Goal: Task Accomplishment & Management: Manage account settings

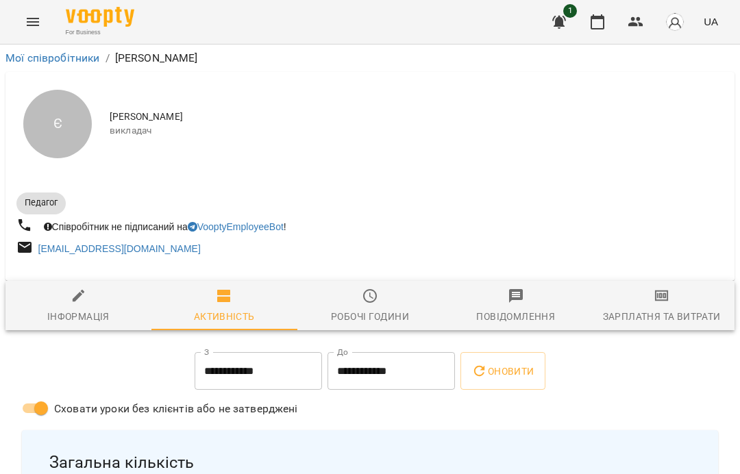
click at [25, 19] on icon "Menu" at bounding box center [33, 22] width 16 height 16
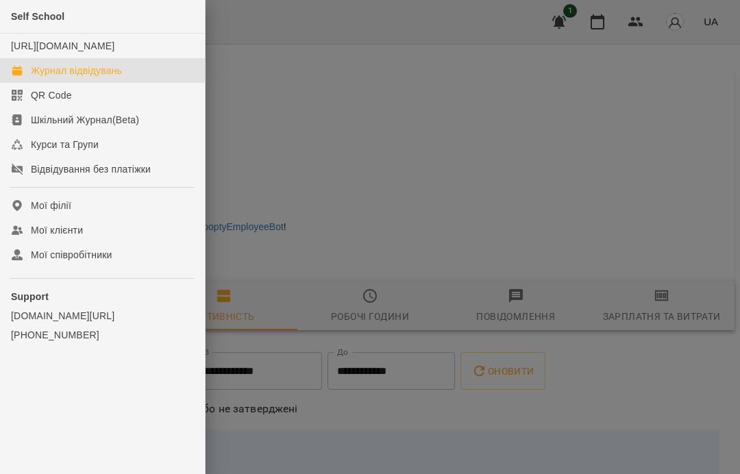
click at [90, 77] on div "Журнал відвідувань" at bounding box center [76, 71] width 91 height 14
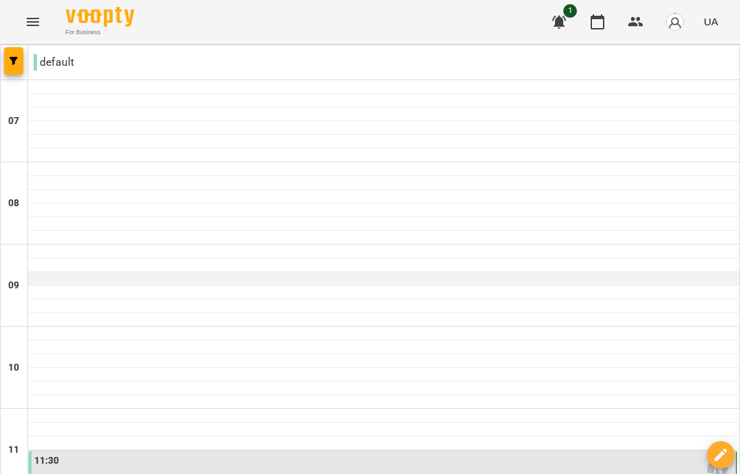
scroll to position [688, 0]
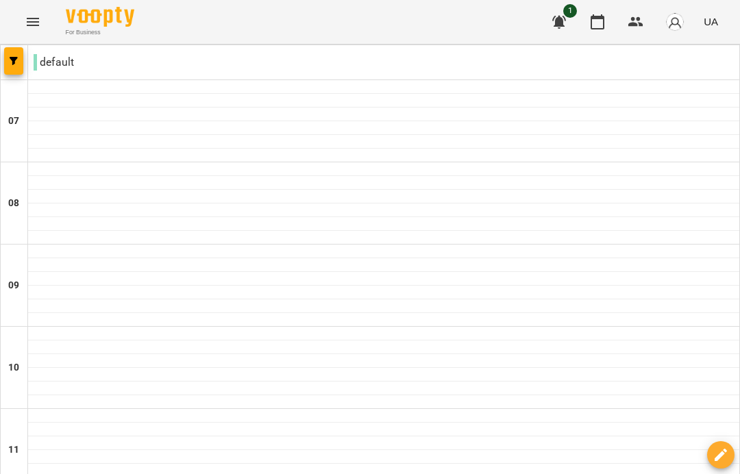
scroll to position [673, 0]
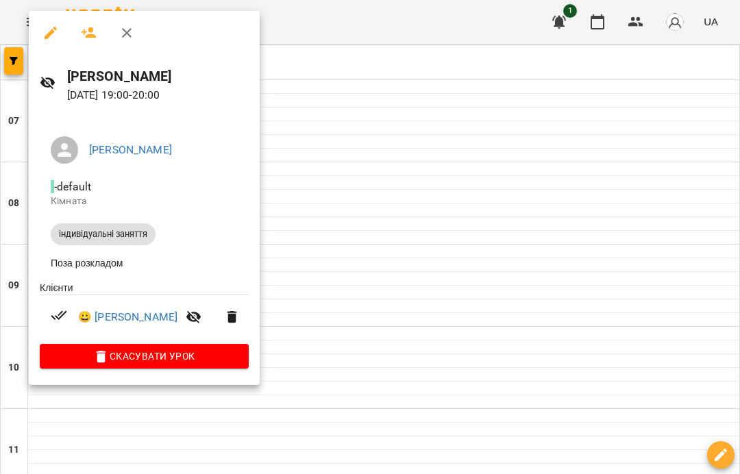
click at [67, 312] on div at bounding box center [59, 317] width 38 height 20
click at [60, 317] on icon at bounding box center [59, 315] width 16 height 9
click at [296, 225] on div at bounding box center [370, 237] width 740 height 474
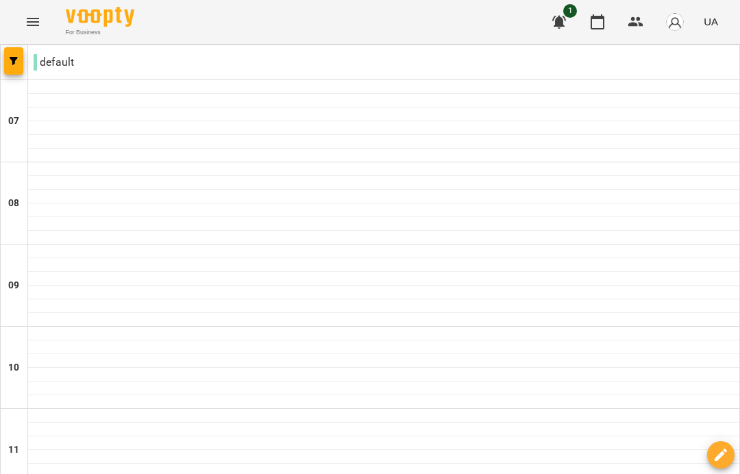
scroll to position [1013, 0]
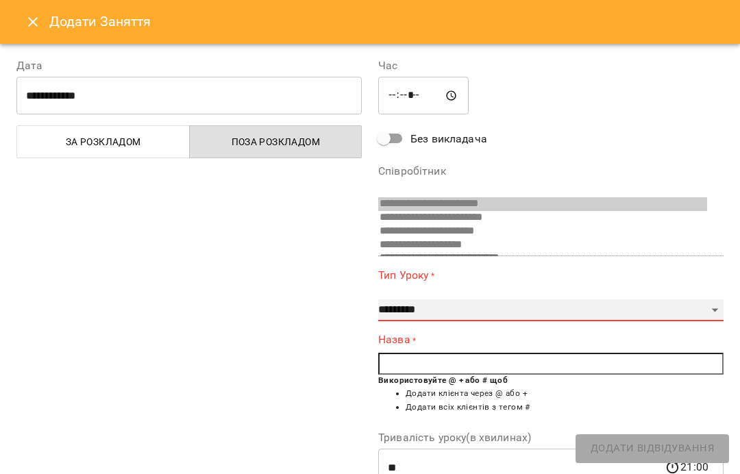
click at [426, 302] on select "**********" at bounding box center [551, 311] width 346 height 22
select select "**********"
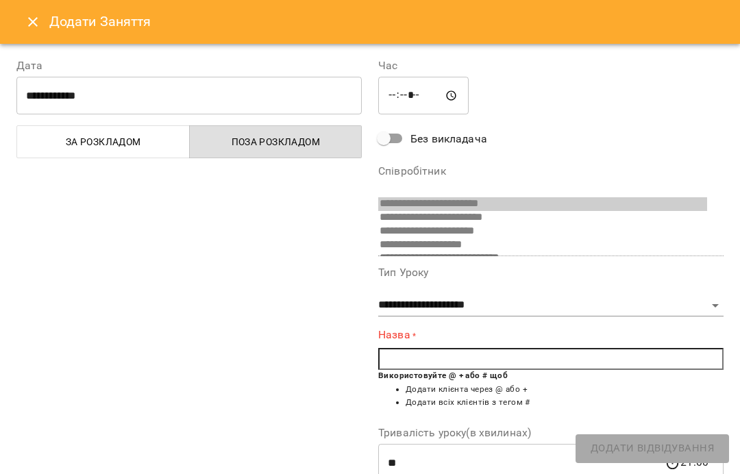
click at [418, 370] on input "text" at bounding box center [551, 359] width 346 height 22
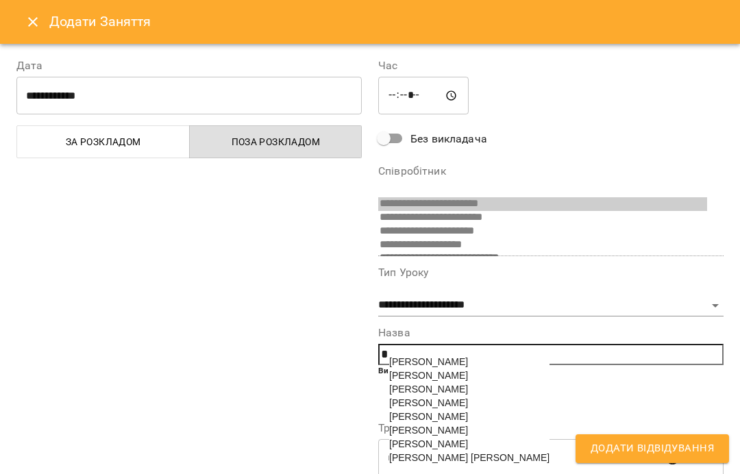
click at [439, 393] on span "[PERSON_NAME]" at bounding box center [428, 389] width 79 height 11
type input "**********"
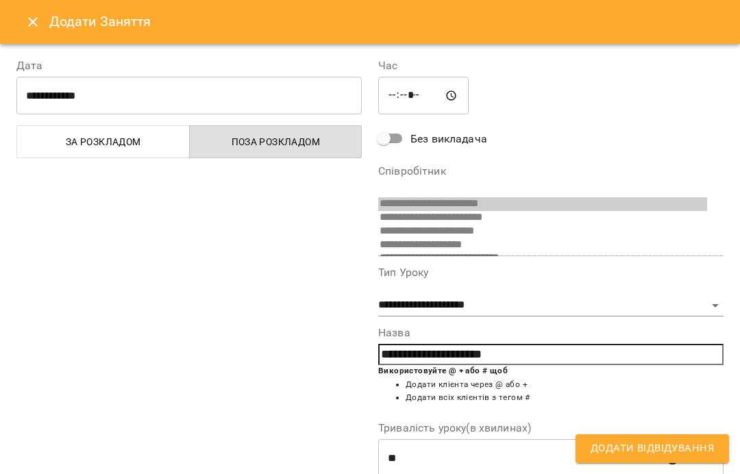
click at [623, 448] on span "Додати Відвідування" at bounding box center [652, 449] width 123 height 18
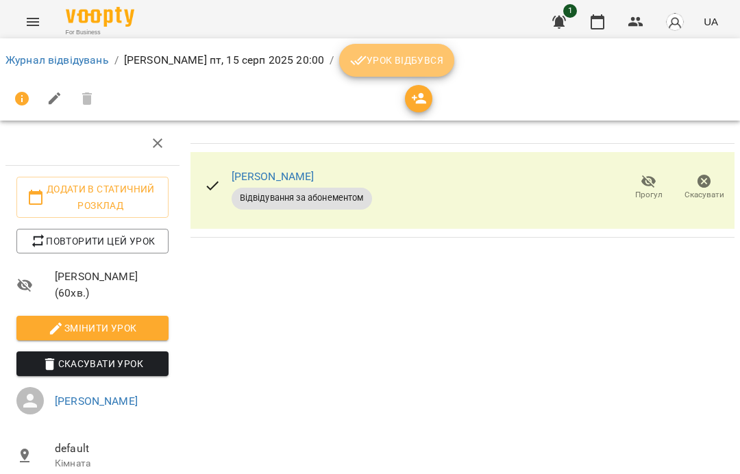
click at [433, 52] on span "Урок відбувся" at bounding box center [396, 60] width 93 height 16
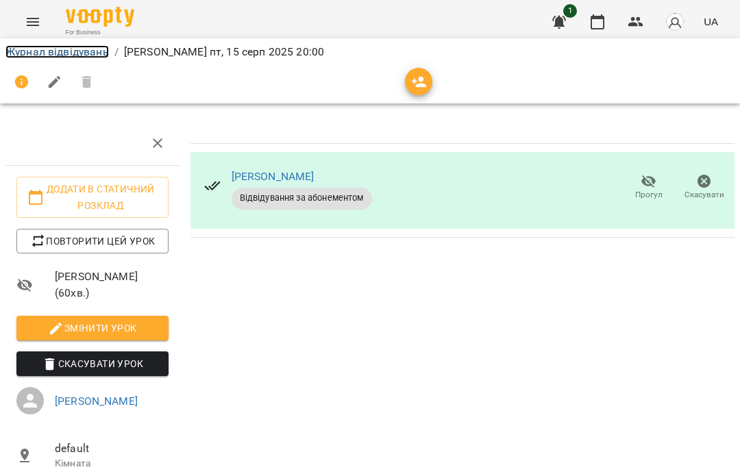
click at [90, 49] on link "Журнал відвідувань" at bounding box center [57, 51] width 104 height 13
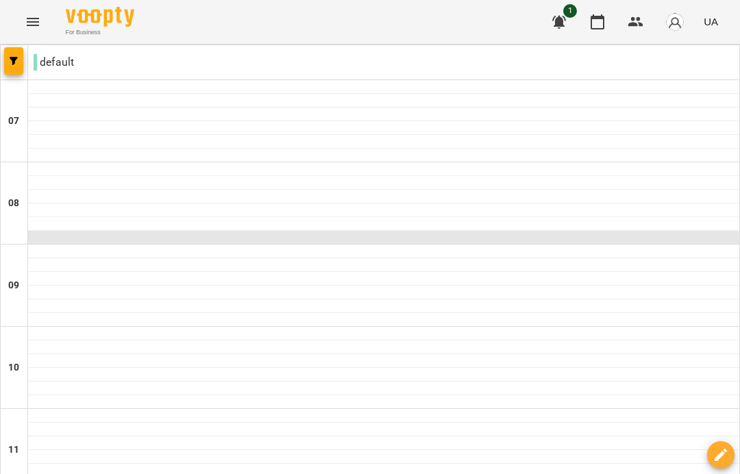
scroll to position [1013, 0]
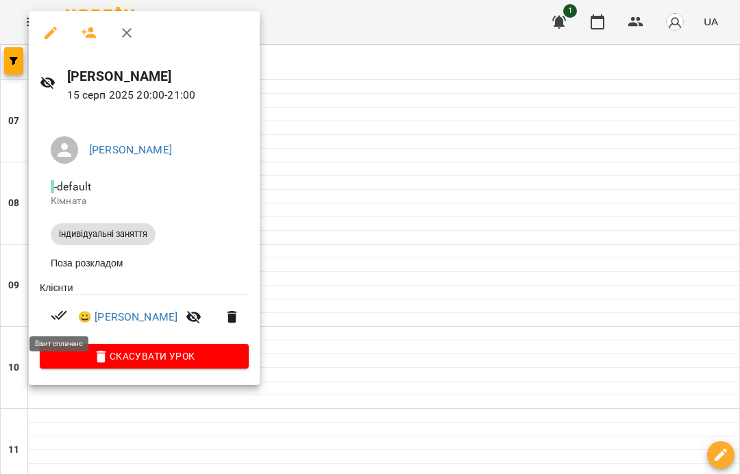
click at [58, 314] on icon at bounding box center [59, 315] width 16 height 16
click at [329, 280] on div at bounding box center [370, 237] width 740 height 474
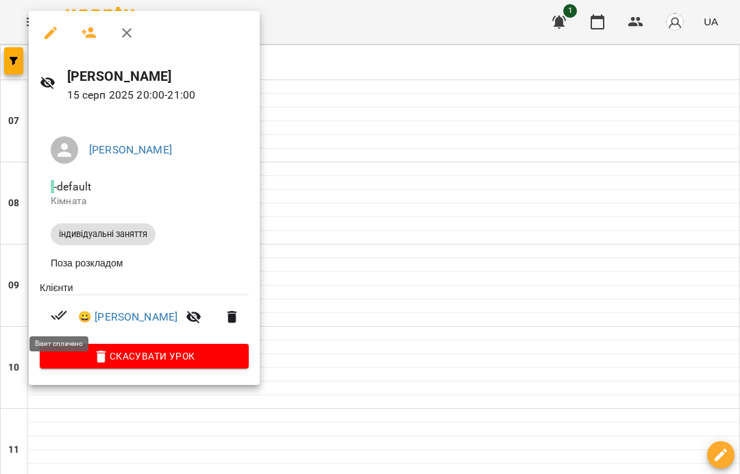
click at [56, 316] on icon at bounding box center [59, 315] width 16 height 16
click at [350, 250] on div at bounding box center [370, 237] width 740 height 474
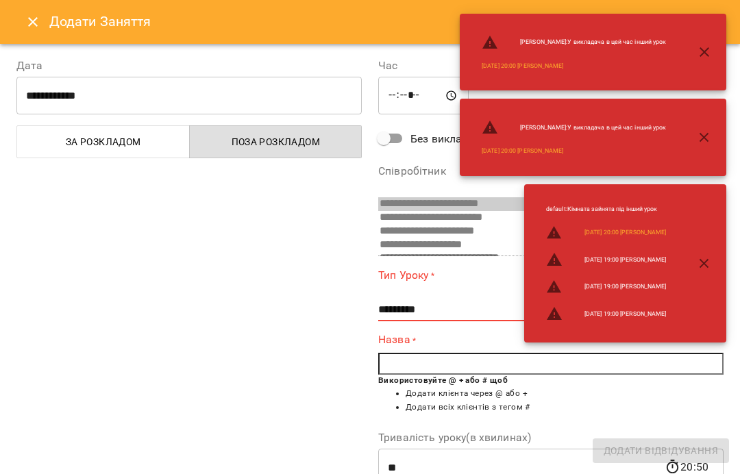
click at [25, 25] on icon "Close" at bounding box center [33, 22] width 16 height 16
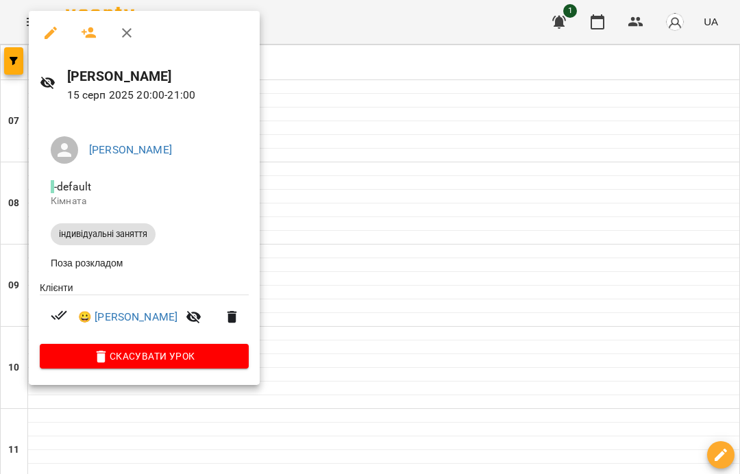
click at [326, 268] on div at bounding box center [370, 237] width 740 height 474
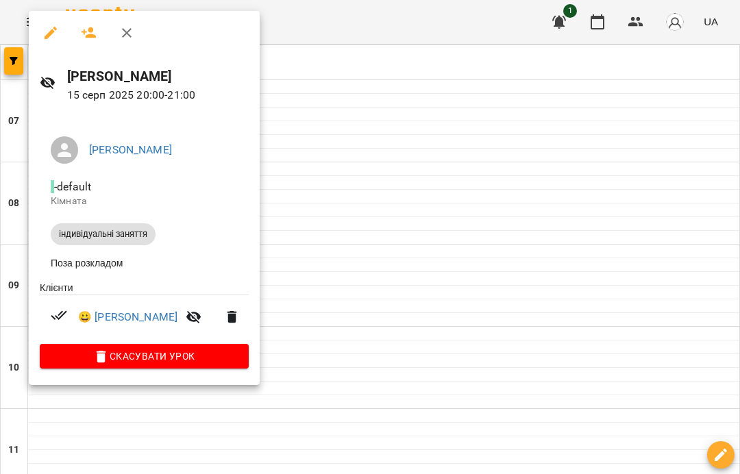
click at [363, 237] on div at bounding box center [370, 237] width 740 height 474
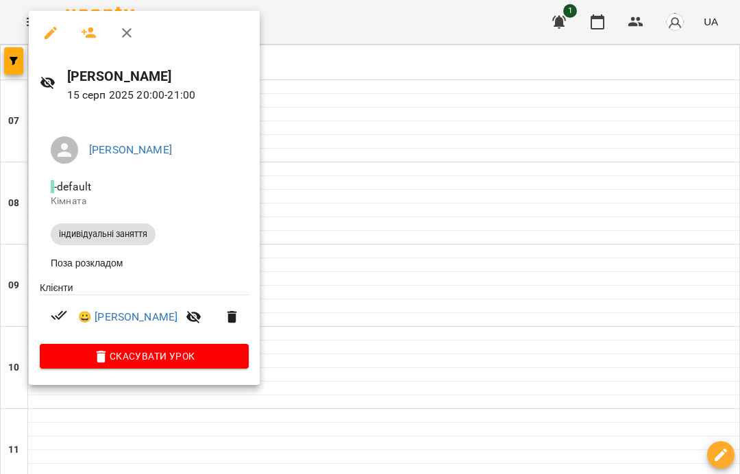
click at [354, 263] on div at bounding box center [370, 237] width 740 height 474
